Goal: Transaction & Acquisition: Purchase product/service

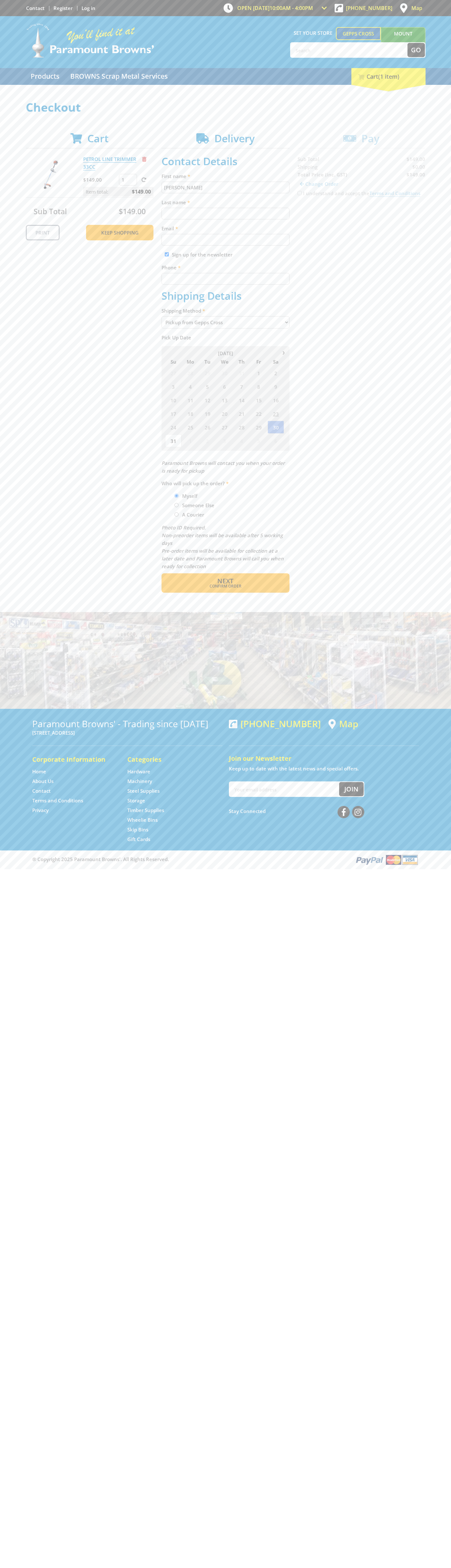
type input "[PERSON_NAME]"
type input "[EMAIL_ADDRESS][DOMAIN_NAME]"
type input "0293744000"
click at [225, 581] on span "Next" at bounding box center [225, 581] width 16 height 9
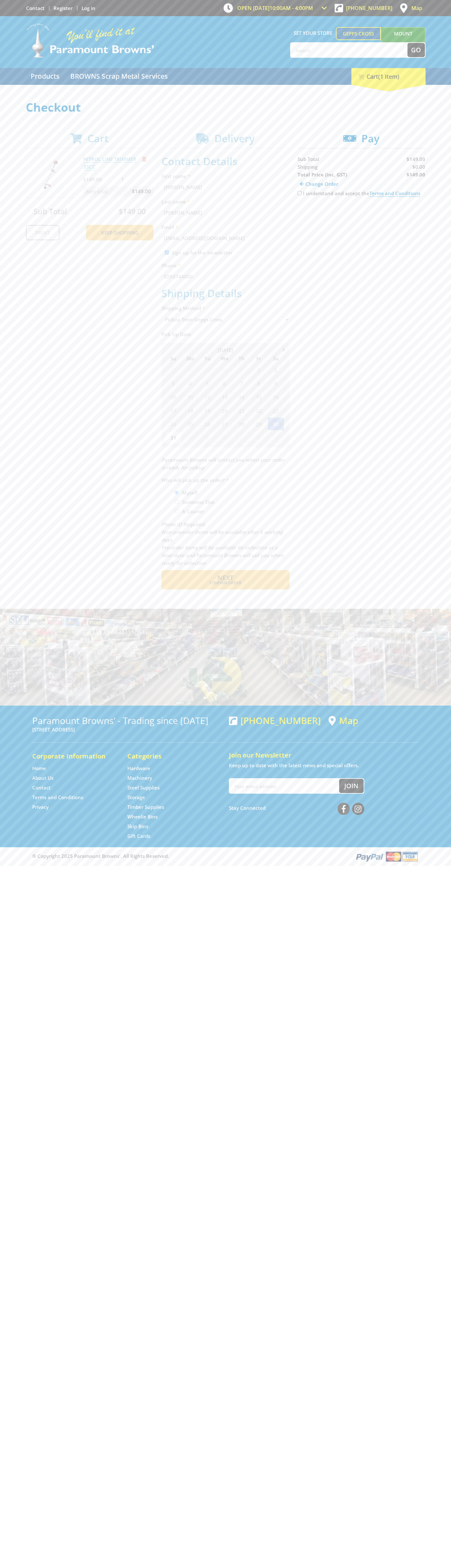
click at [299, 194] on input "I understand and accept the Terms and Conditions" at bounding box center [299, 193] width 4 height 4
checkbox input "true"
click at [317, 213] on span "Credit Card" at bounding box center [311, 213] width 28 height 7
click at [361, 213] on img at bounding box center [357, 212] width 14 height 8
type input "[CREDIT_CARD_NUMBER]"
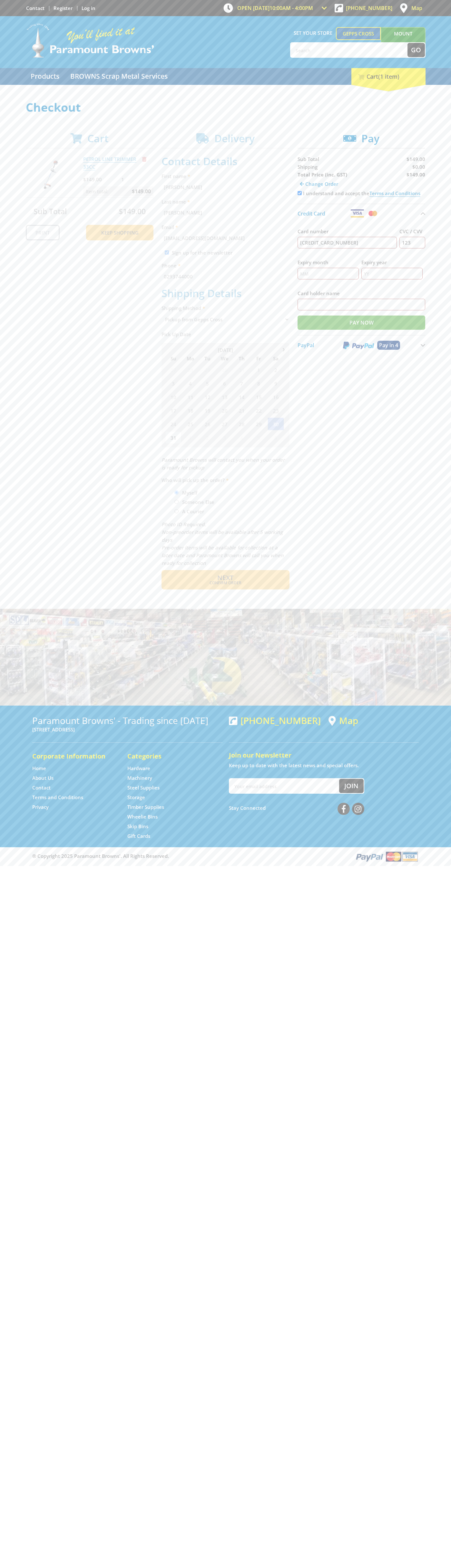
type input "123"
type input "[PERSON_NAME]"
